Goal: Task Accomplishment & Management: Use online tool/utility

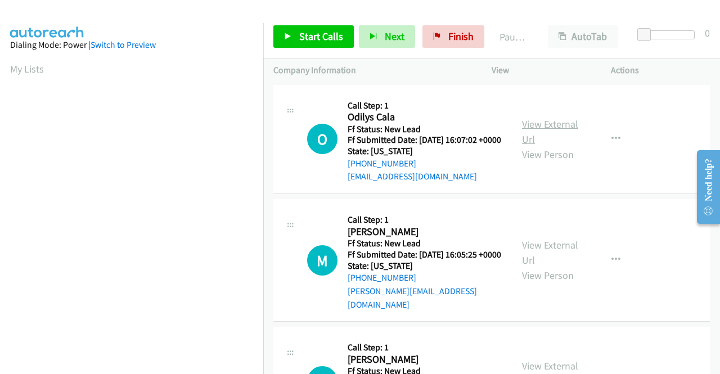
click at [555, 128] on link "View External Url" at bounding box center [550, 132] width 56 height 28
click at [539, 256] on link "View External Url" at bounding box center [550, 253] width 56 height 28
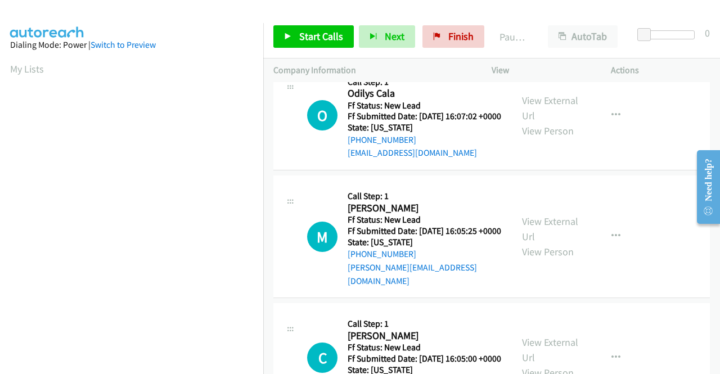
scroll to position [56, 0]
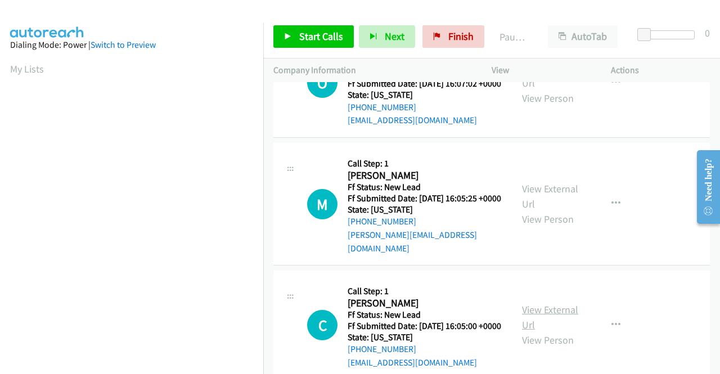
click at [561, 320] on link "View External Url" at bounding box center [550, 317] width 56 height 28
click at [297, 35] on link "Start Calls" at bounding box center [314, 36] width 80 height 23
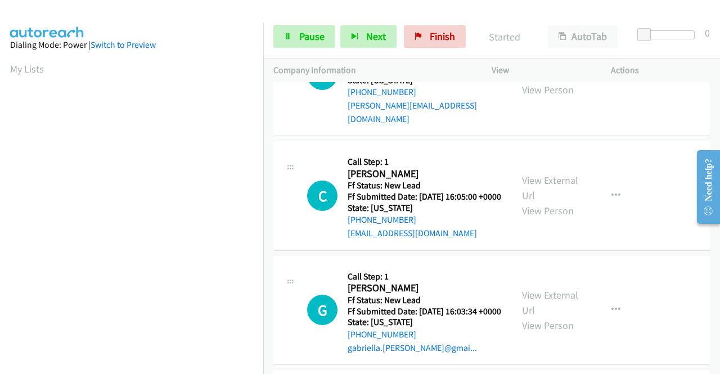
scroll to position [225, 0]
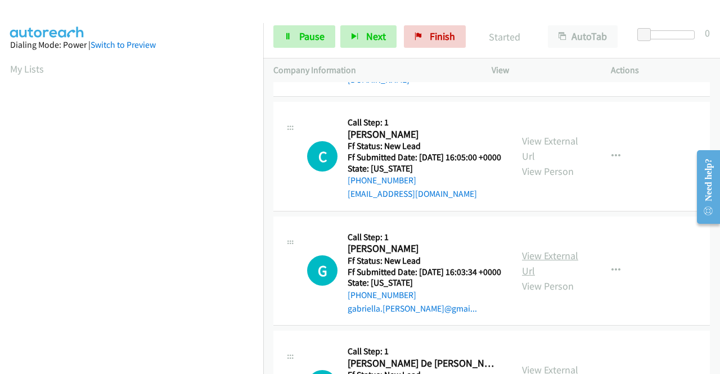
click at [553, 276] on link "View External Url" at bounding box center [550, 263] width 56 height 28
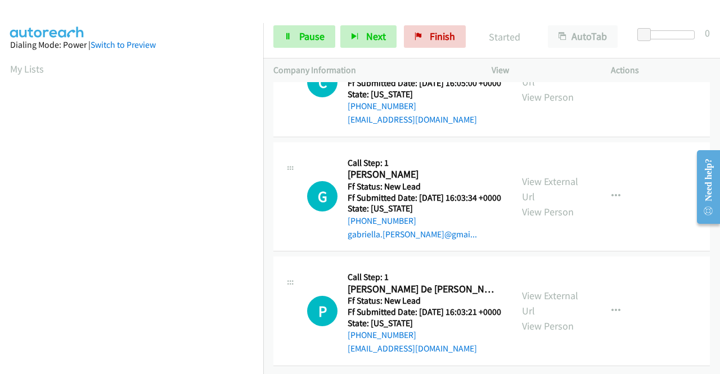
scroll to position [349, 0]
click at [549, 289] on link "View External Url" at bounding box center [550, 303] width 56 height 28
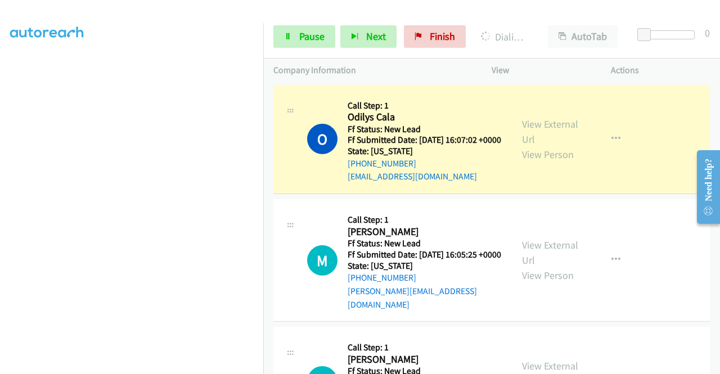
scroll to position [0, 8]
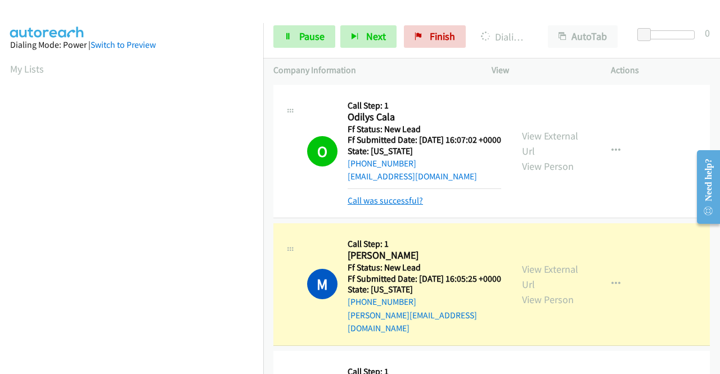
click at [355, 206] on link "Call was successful?" at bounding box center [385, 200] width 75 height 11
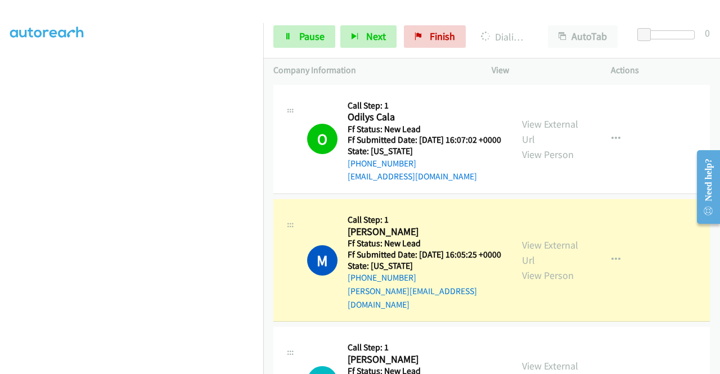
scroll to position [257, 8]
click at [679, 64] on p "Actions" at bounding box center [660, 71] width 99 height 14
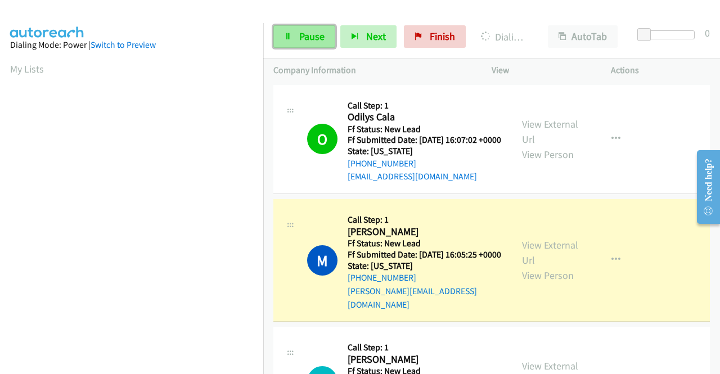
click at [307, 34] on span "Pause" at bounding box center [311, 36] width 25 height 13
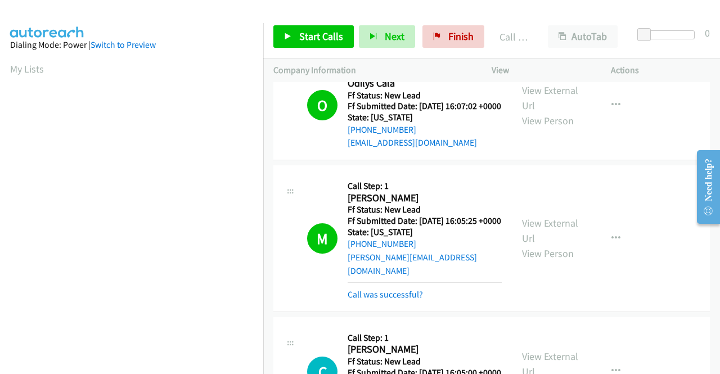
scroll to position [113, 0]
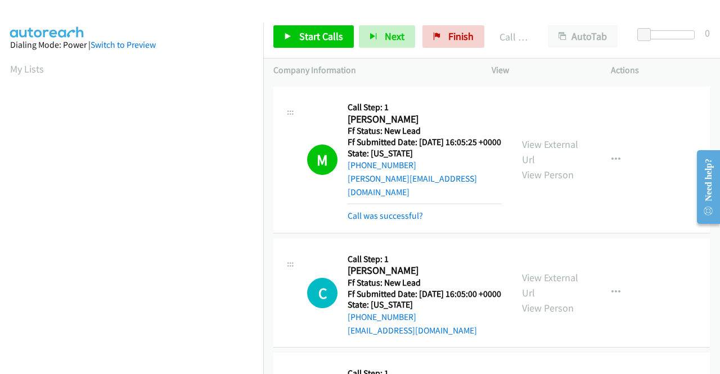
drag, startPoint x: 397, startPoint y: 226, endPoint x: 397, endPoint y: 214, distance: 11.8
click at [397, 221] on link "Call was successful?" at bounding box center [385, 215] width 75 height 11
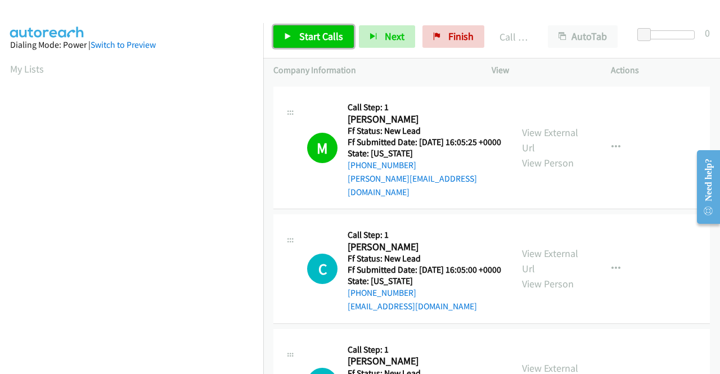
click at [343, 35] on link "Start Calls" at bounding box center [314, 36] width 80 height 23
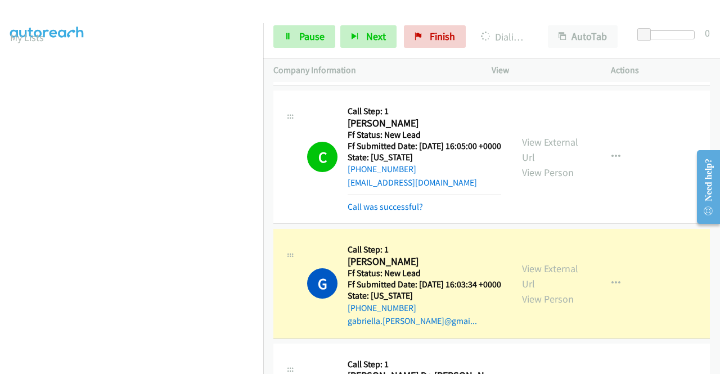
scroll to position [293, 0]
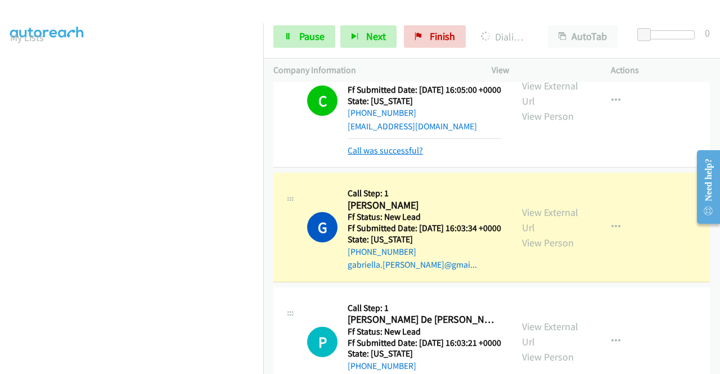
click at [413, 156] on link "Call was successful?" at bounding box center [385, 150] width 75 height 11
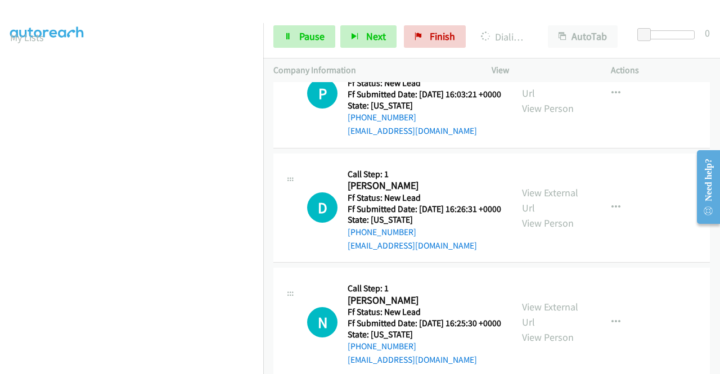
scroll to position [518, 0]
click at [555, 214] on link "View External Url" at bounding box center [550, 200] width 56 height 28
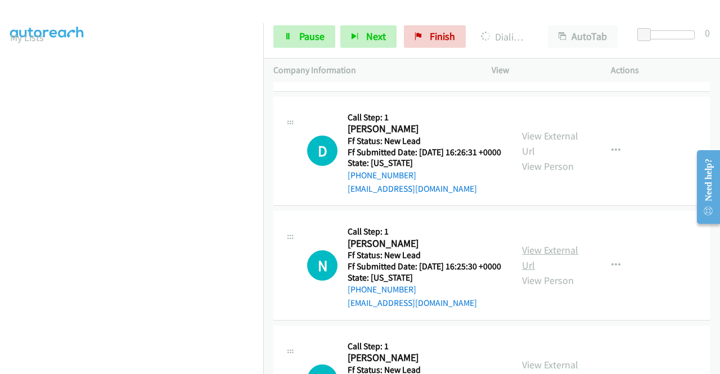
click at [551, 272] on link "View External Url" at bounding box center [550, 258] width 56 height 28
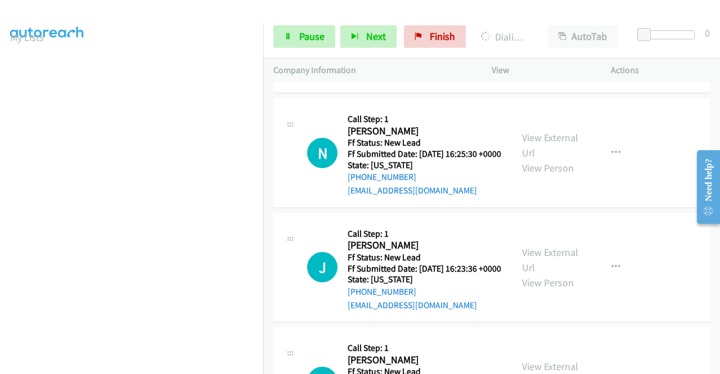
scroll to position [743, 0]
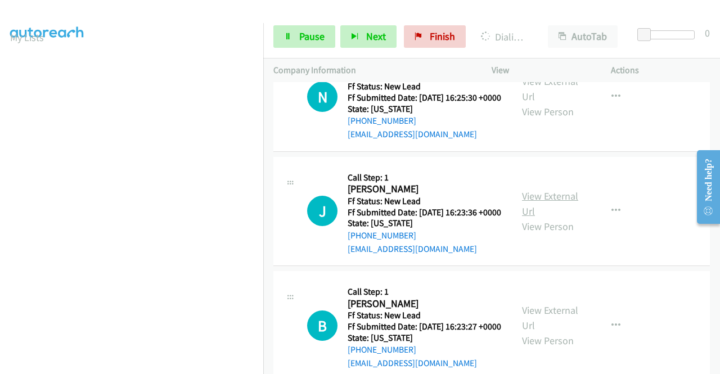
click at [537, 218] on link "View External Url" at bounding box center [550, 204] width 56 height 28
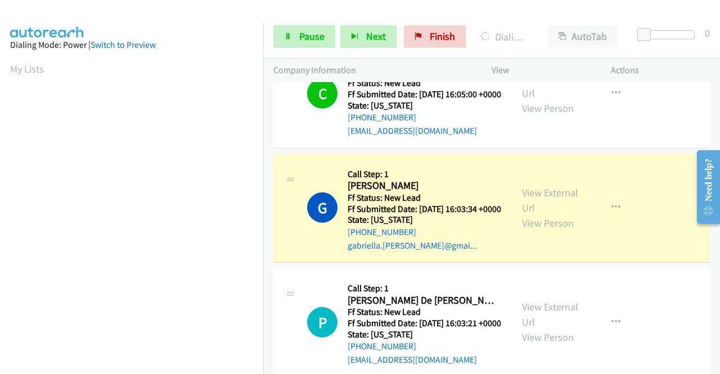
scroll to position [257, 8]
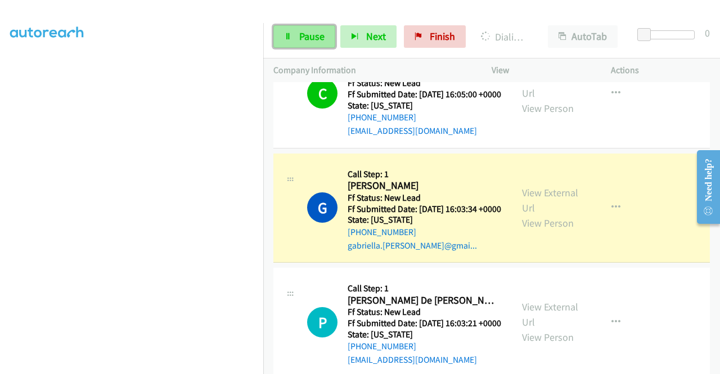
click at [288, 41] on link "Pause" at bounding box center [305, 36] width 62 height 23
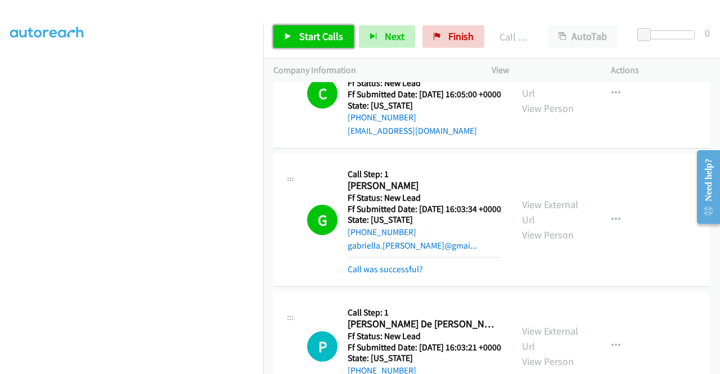
click at [322, 34] on span "Start Calls" at bounding box center [321, 36] width 44 height 13
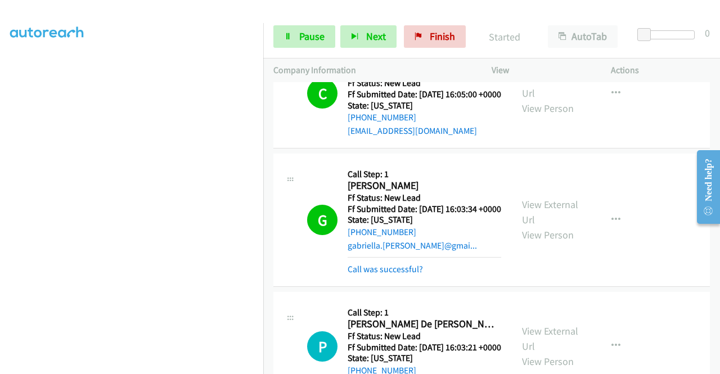
drag, startPoint x: 405, startPoint y: 303, endPoint x: 419, endPoint y: 281, distance: 26.1
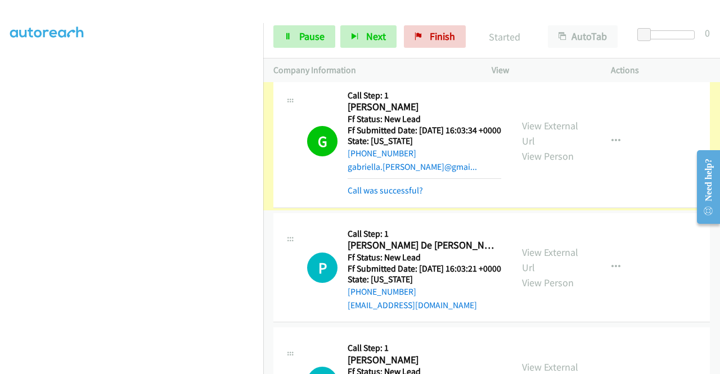
scroll to position [457, 0]
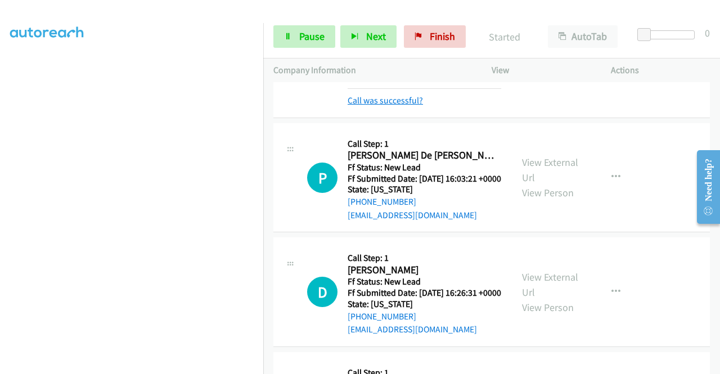
click at [411, 106] on link "Call was successful?" at bounding box center [385, 100] width 75 height 11
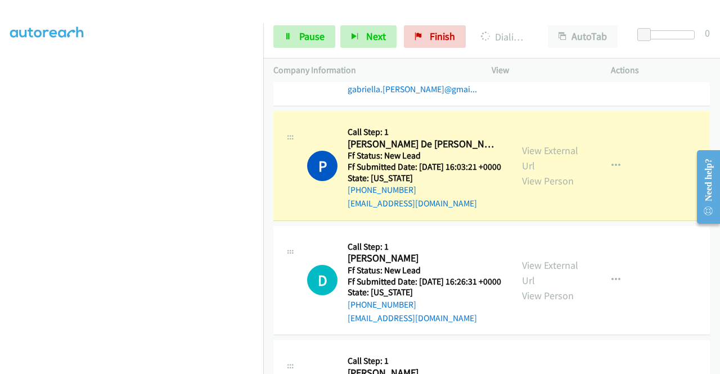
scroll to position [32, 8]
click at [299, 41] on span "Pause" at bounding box center [311, 36] width 25 height 13
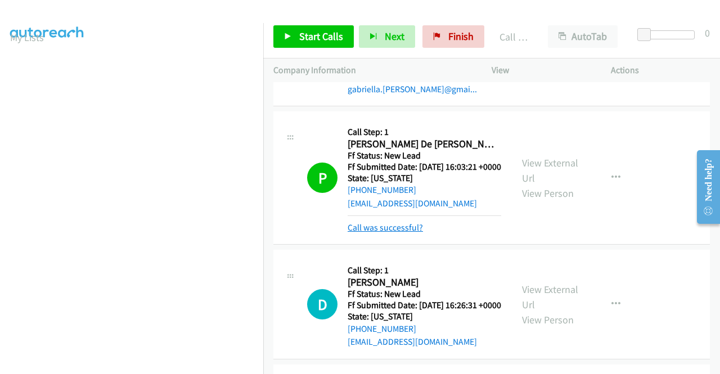
click at [405, 233] on link "Call was successful?" at bounding box center [385, 227] width 75 height 11
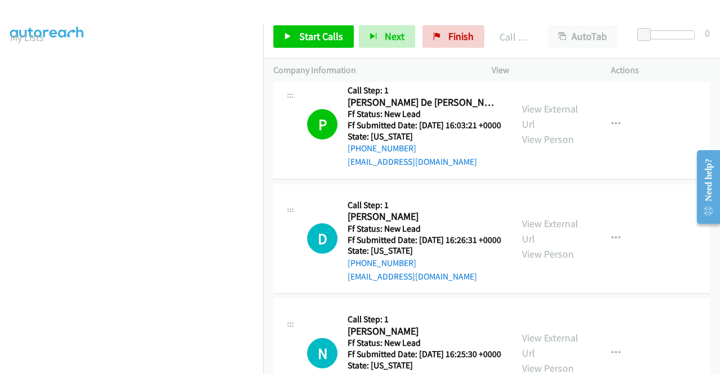
scroll to position [501, 0]
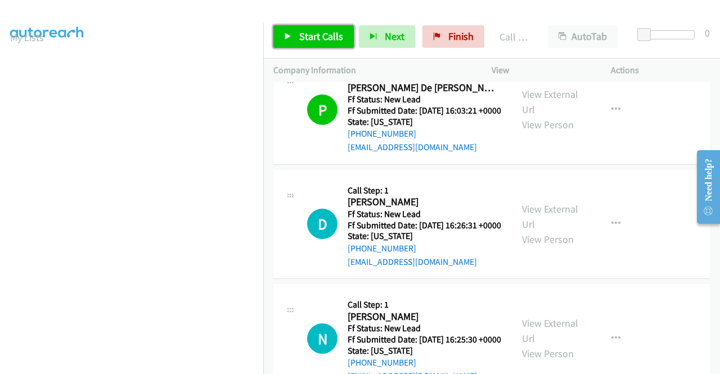
click at [306, 32] on span "Start Calls" at bounding box center [321, 36] width 44 height 13
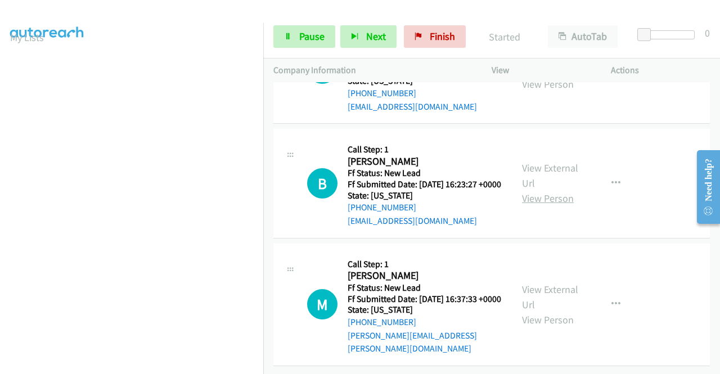
scroll to position [951, 0]
click at [540, 185] on link "View External Url" at bounding box center [550, 176] width 56 height 28
click at [528, 307] on link "View External Url" at bounding box center [550, 297] width 56 height 28
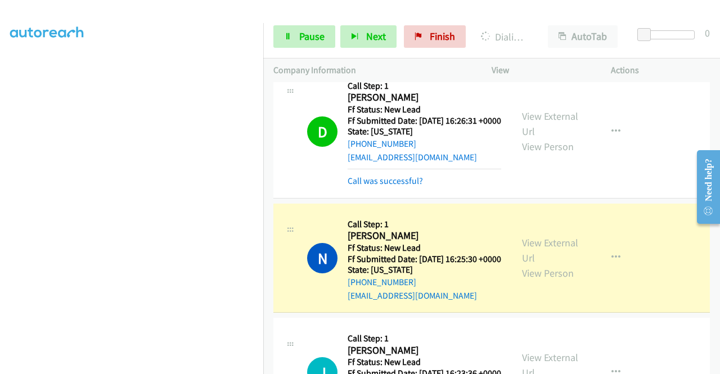
scroll to position [662, 0]
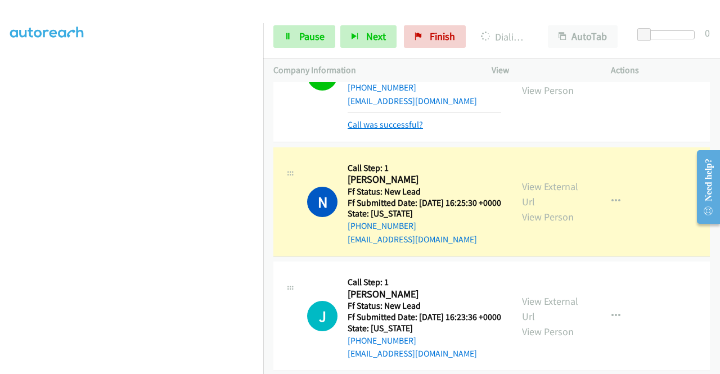
click at [409, 130] on link "Call was successful?" at bounding box center [385, 124] width 75 height 11
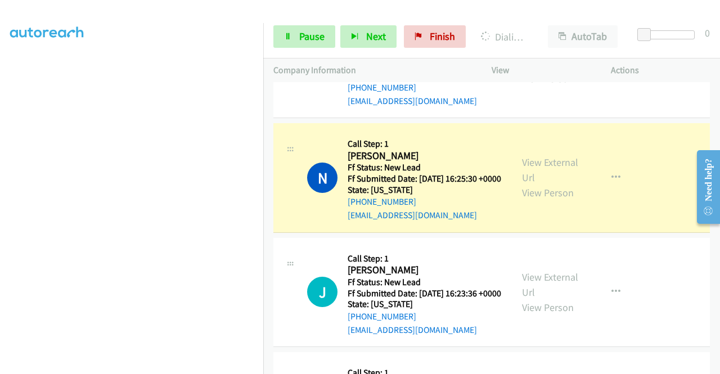
scroll to position [0, 8]
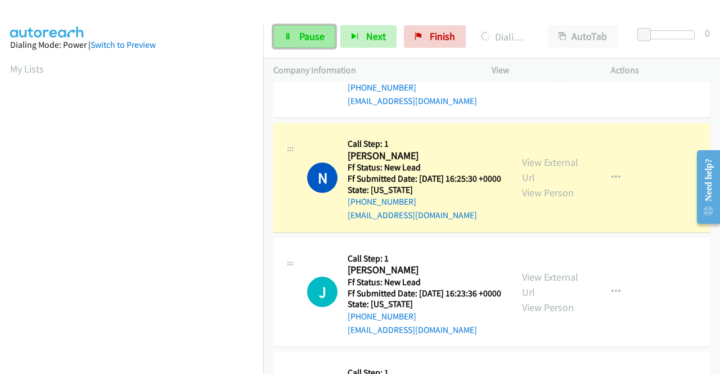
click at [308, 38] on span "Pause" at bounding box center [311, 36] width 25 height 13
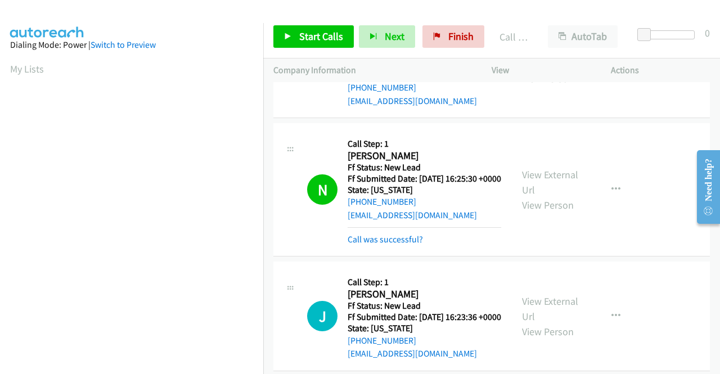
scroll to position [257, 8]
click at [388, 245] on link "Call was successful?" at bounding box center [385, 239] width 75 height 11
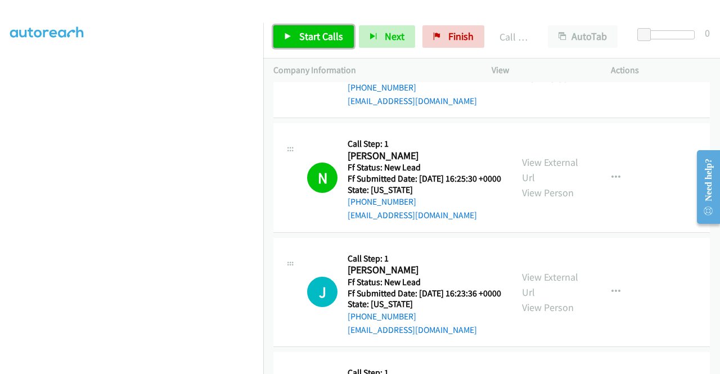
click at [304, 32] on span "Start Calls" at bounding box center [321, 36] width 44 height 13
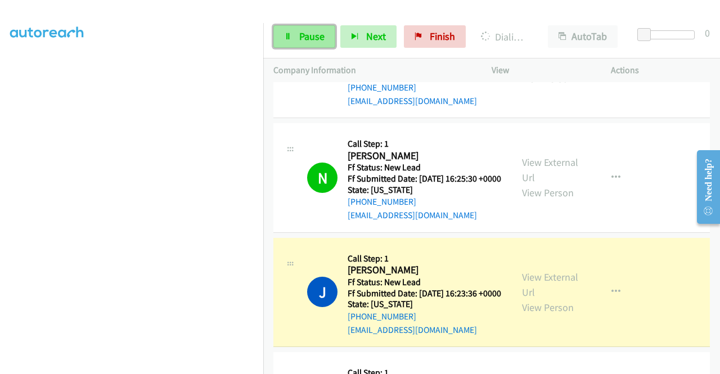
click at [315, 42] on span "Pause" at bounding box center [311, 36] width 25 height 13
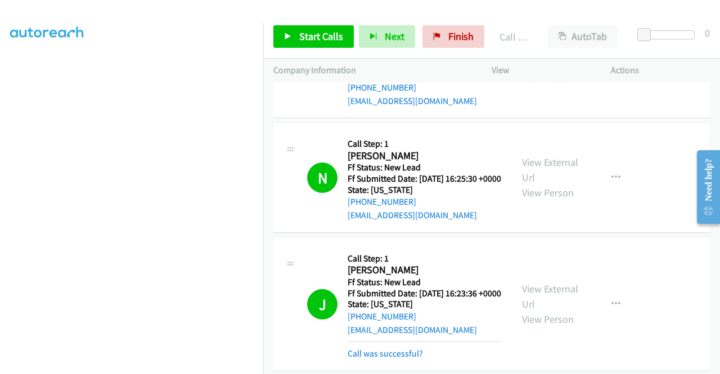
click at [518, 10] on div at bounding box center [355, 21] width 710 height 43
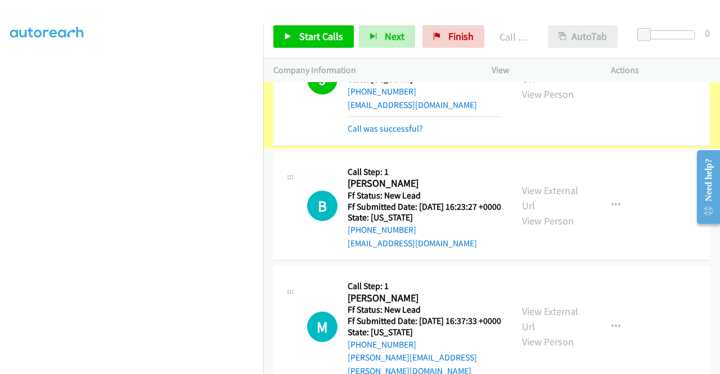
scroll to position [887, 0]
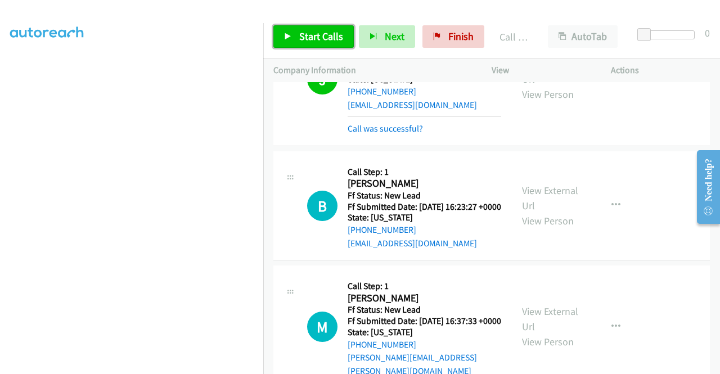
click at [325, 38] on span "Start Calls" at bounding box center [321, 36] width 44 height 13
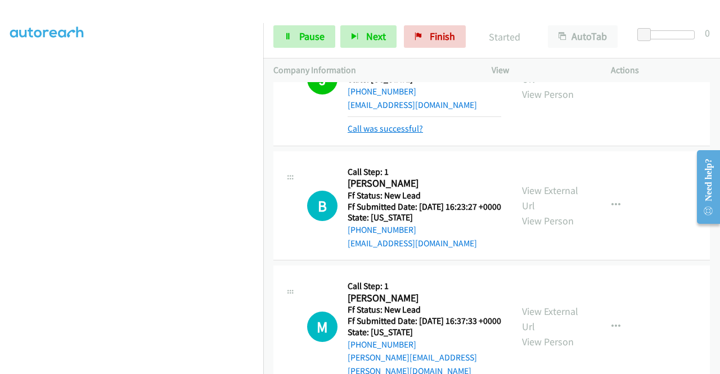
click at [406, 134] on link "Call was successful?" at bounding box center [385, 128] width 75 height 11
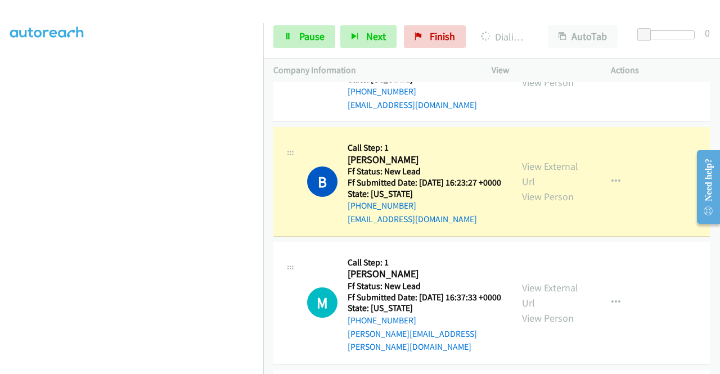
click at [635, 242] on div "M Callback Scheduled Call Step: 1 Marianne Boswell America/New_York Ff Status: …" at bounding box center [492, 303] width 437 height 123
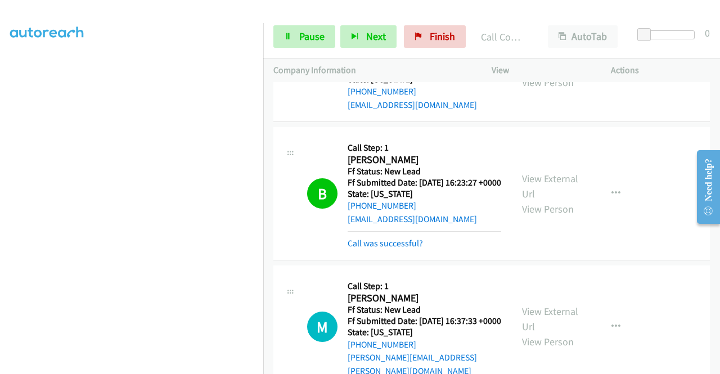
scroll to position [1249, 0]
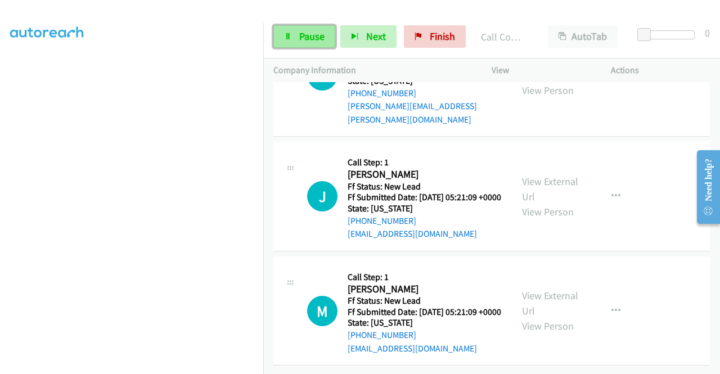
click at [299, 34] on span "Pause" at bounding box center [311, 36] width 25 height 13
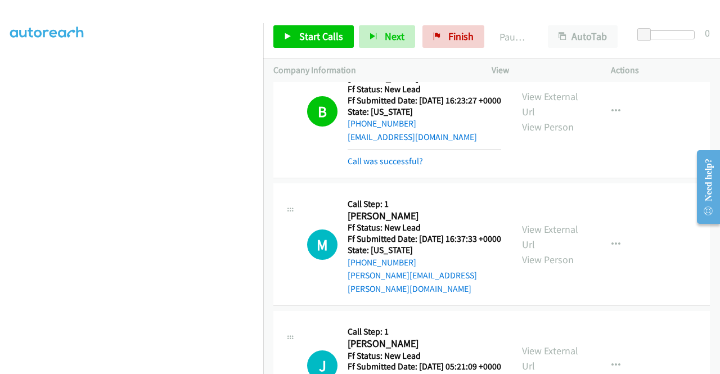
scroll to position [967, 0]
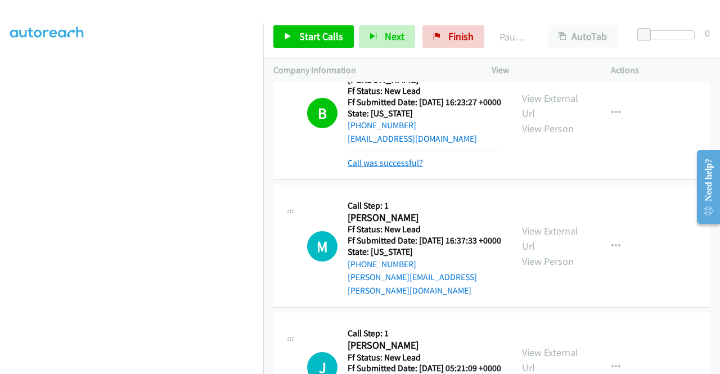
click at [404, 168] on link "Call was successful?" at bounding box center [385, 163] width 75 height 11
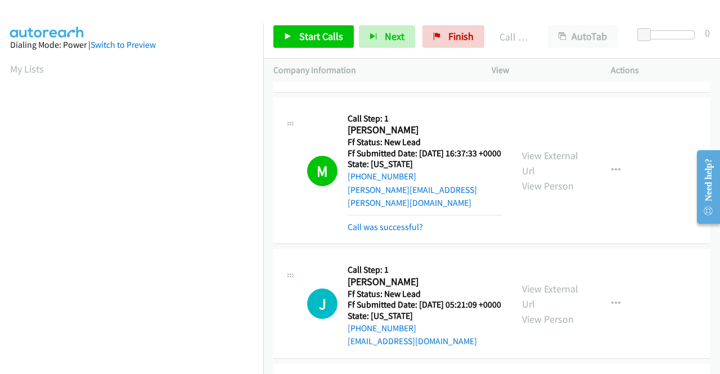
scroll to position [1136, 0]
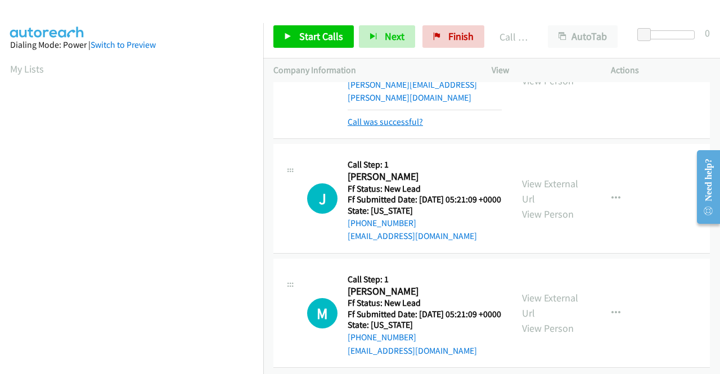
click at [400, 127] on link "Call was successful?" at bounding box center [385, 121] width 75 height 11
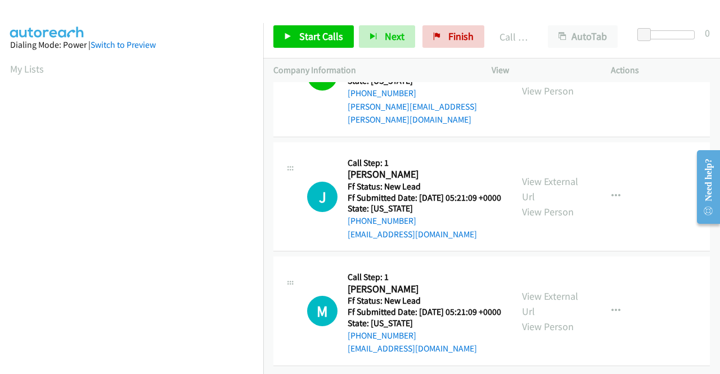
scroll to position [1193, 0]
click at [559, 191] on link "View External Url" at bounding box center [550, 189] width 56 height 28
click at [558, 313] on link "View External Url" at bounding box center [550, 304] width 56 height 28
click at [326, 28] on link "Start Calls" at bounding box center [314, 36] width 80 height 23
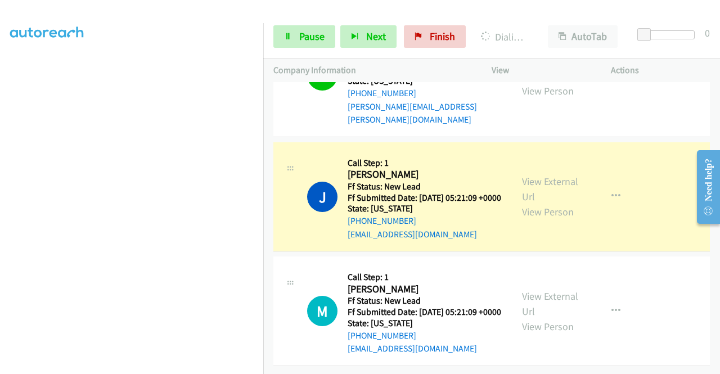
scroll to position [225, 8]
click at [297, 31] on link "Pause" at bounding box center [305, 36] width 62 height 23
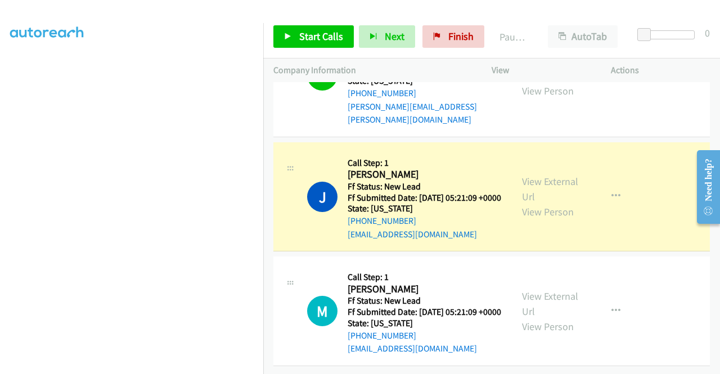
scroll to position [0, 8]
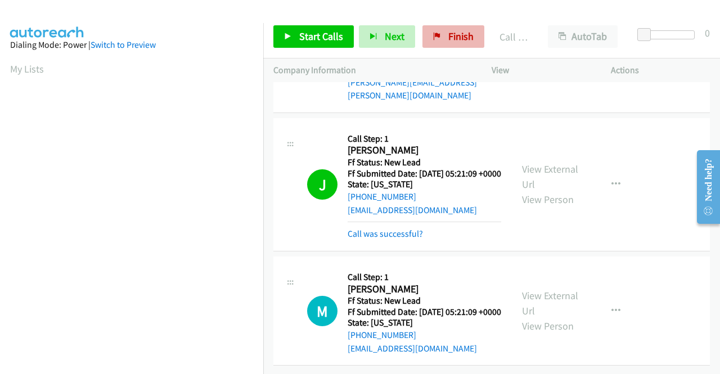
drag, startPoint x: 386, startPoint y: 236, endPoint x: 455, endPoint y: 44, distance: 203.8
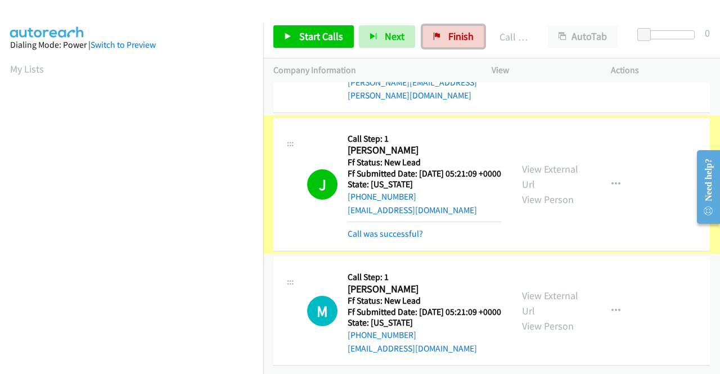
drag, startPoint x: 456, startPoint y: 34, endPoint x: 415, endPoint y: 64, distance: 50.3
click at [456, 34] on span "Finish" at bounding box center [461, 36] width 25 height 13
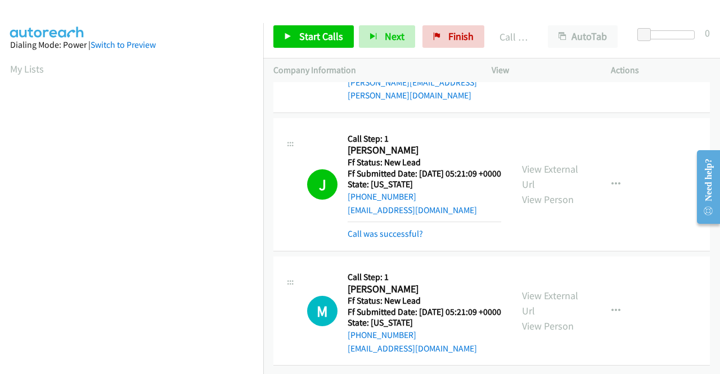
click at [415, 64] on p "Company Information" at bounding box center [373, 71] width 198 height 14
